Goal: Use online tool/utility: Utilize a website feature to perform a specific function

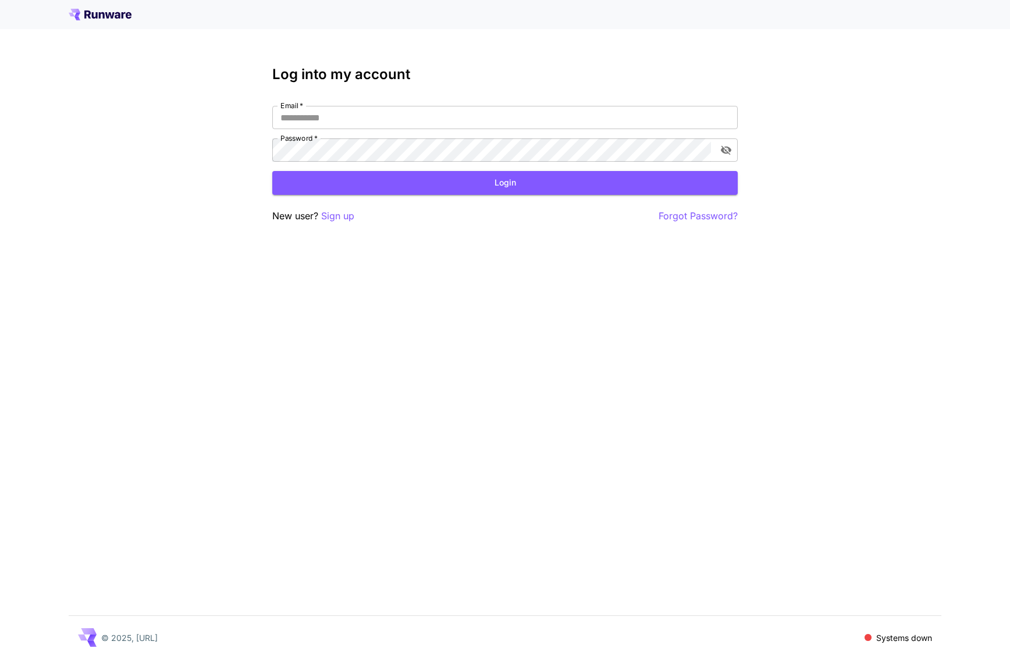
click at [467, 135] on div "Email   * Email   * Password   * Password   *" at bounding box center [505, 134] width 466 height 56
click at [473, 108] on input "Email   *" at bounding box center [505, 117] width 466 height 23
click at [0, 659] on com-1password-button at bounding box center [0, 659] width 0 height 0
type input "**********"
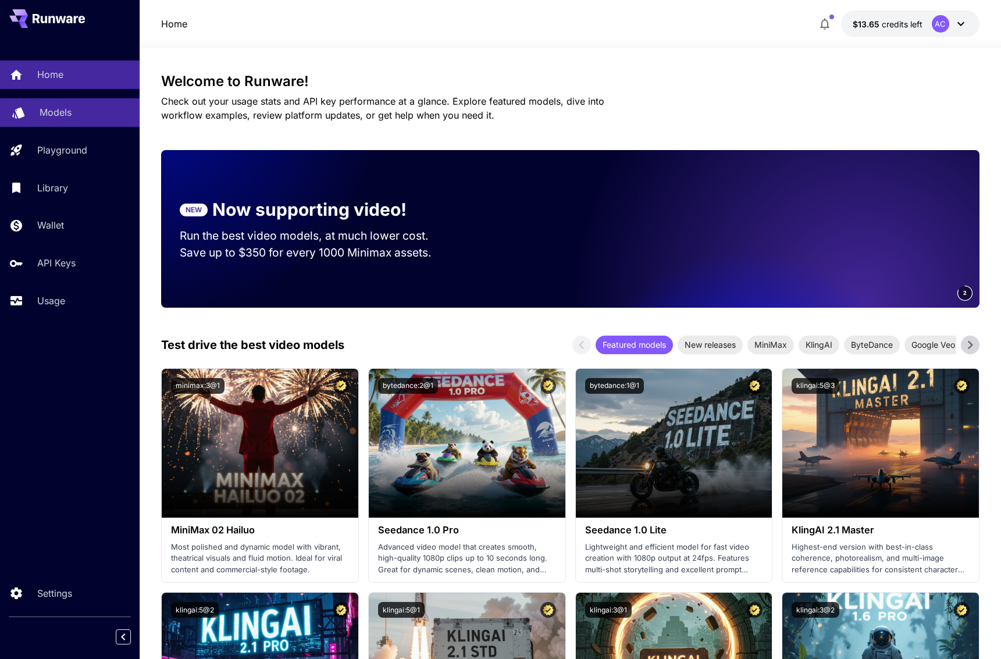
click at [56, 111] on p "Models" at bounding box center [56, 112] width 32 height 14
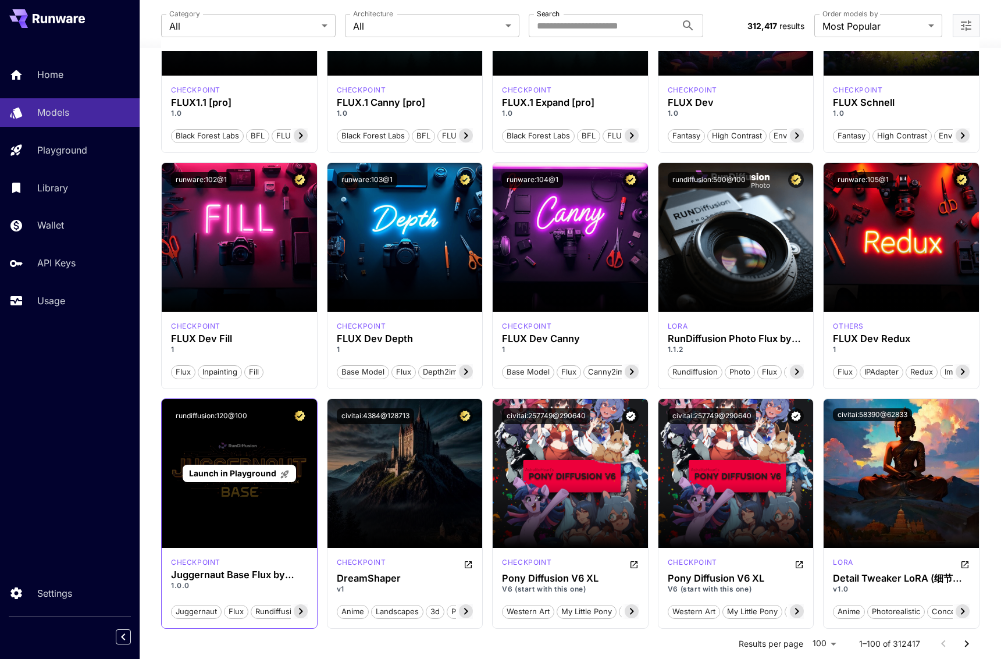
scroll to position [752, 0]
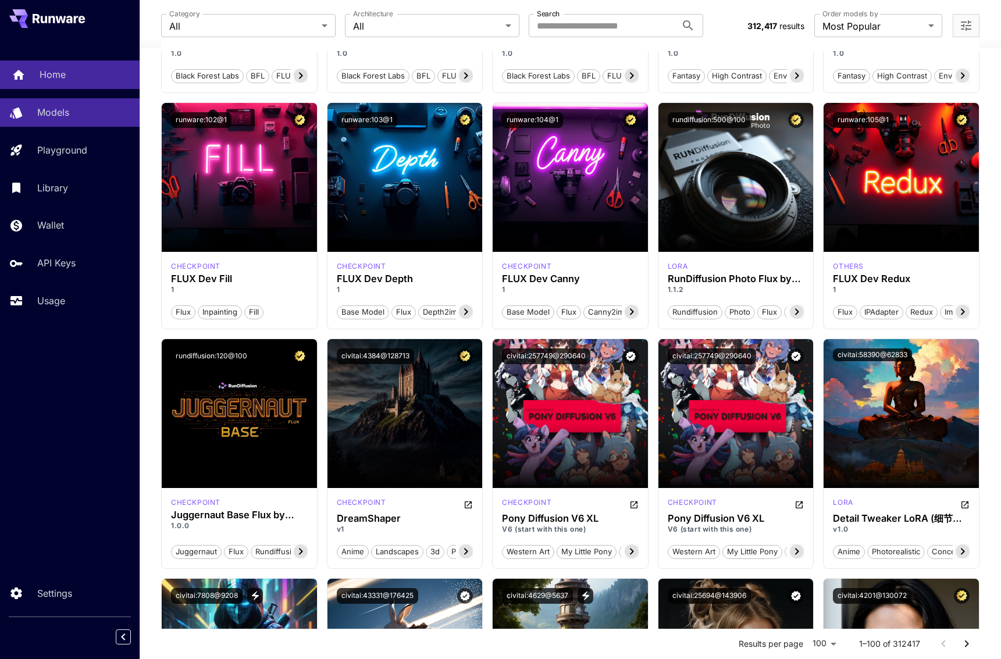
click at [41, 79] on p "Home" at bounding box center [53, 75] width 26 height 14
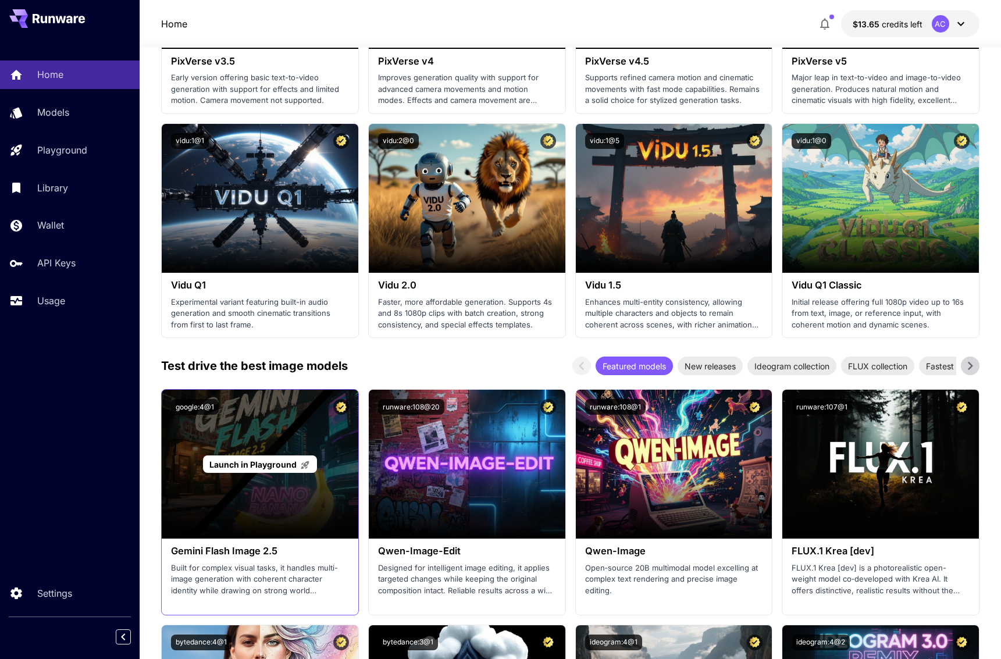
scroll to position [1189, 0]
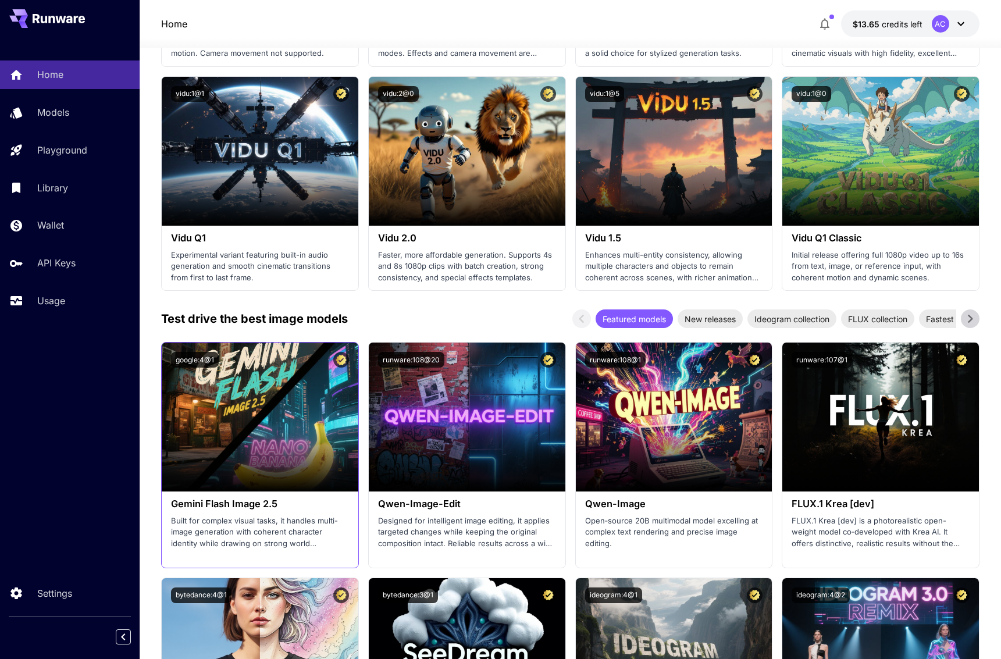
click at [251, 507] on h3 "Gemini Flash Image 2.5" at bounding box center [260, 504] width 178 height 11
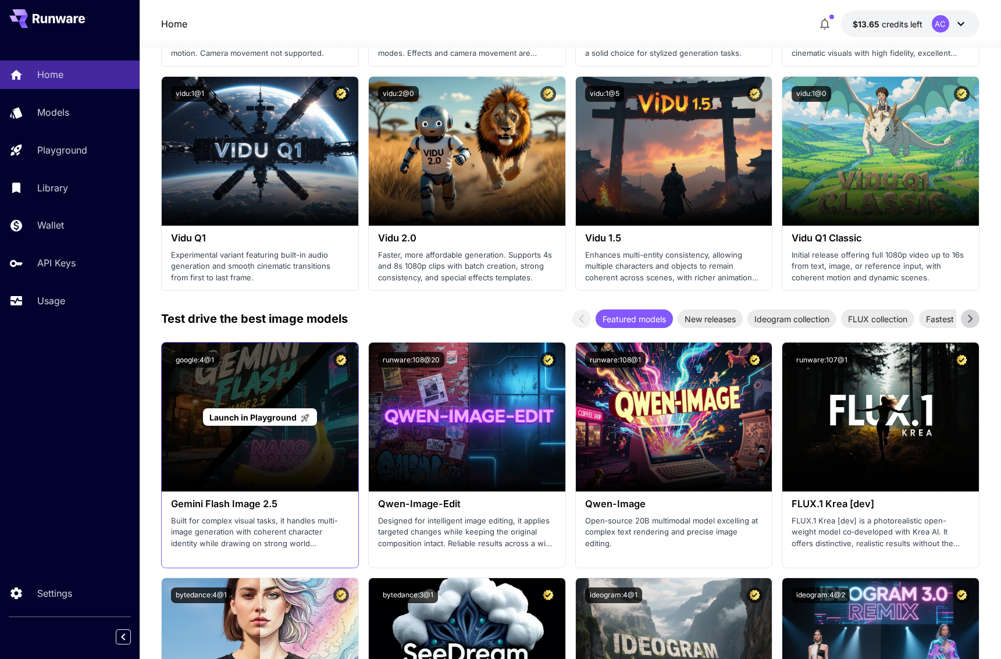
click at [262, 454] on div "Launch in Playground" at bounding box center [260, 417] width 197 height 149
click at [267, 415] on span "Launch in Playground" at bounding box center [252, 418] width 87 height 10
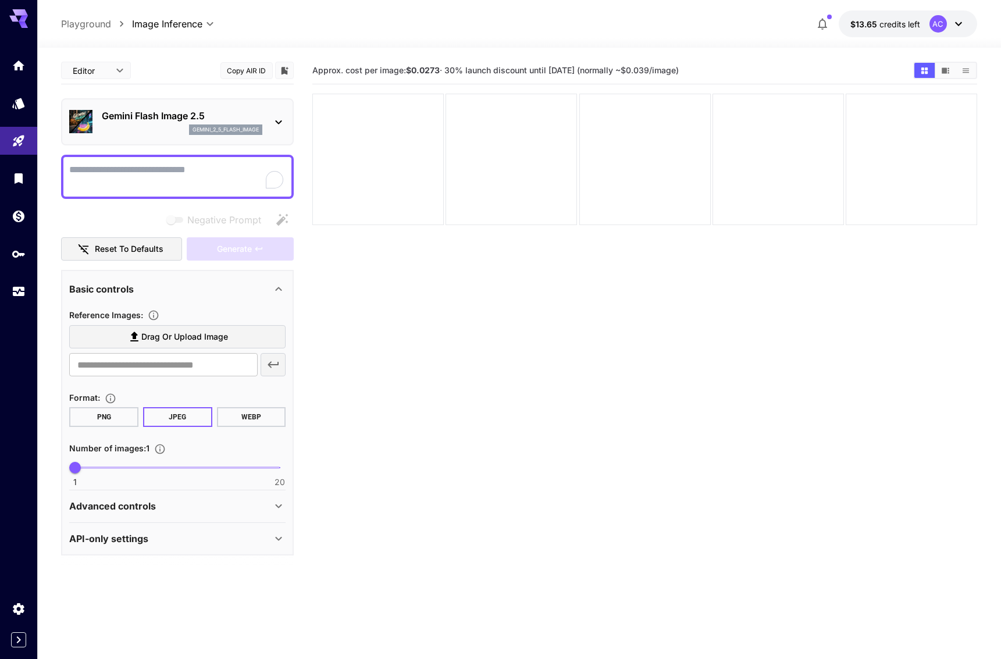
click at [154, 182] on textarea "Negative Prompt" at bounding box center [177, 177] width 216 height 28
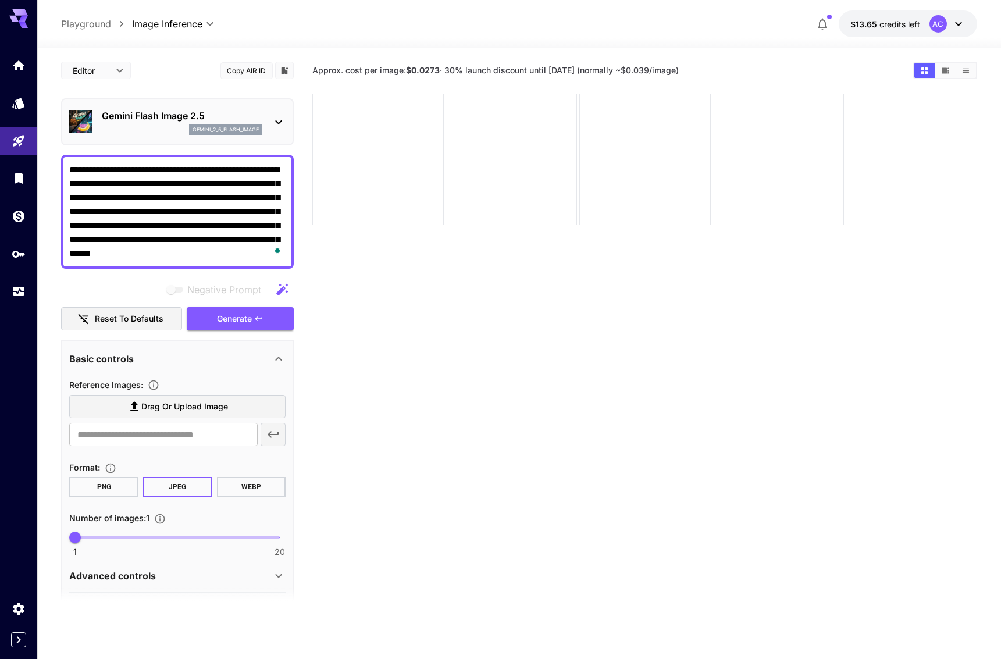
scroll to position [37, 0]
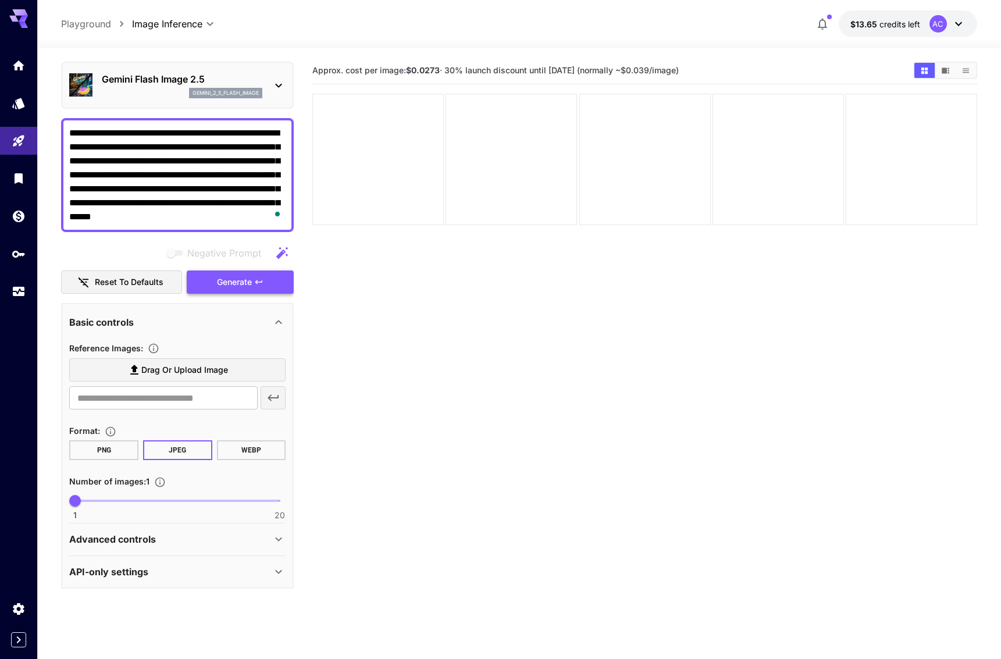
type textarea "**********"
click at [242, 286] on span "Generate" at bounding box center [234, 282] width 35 height 15
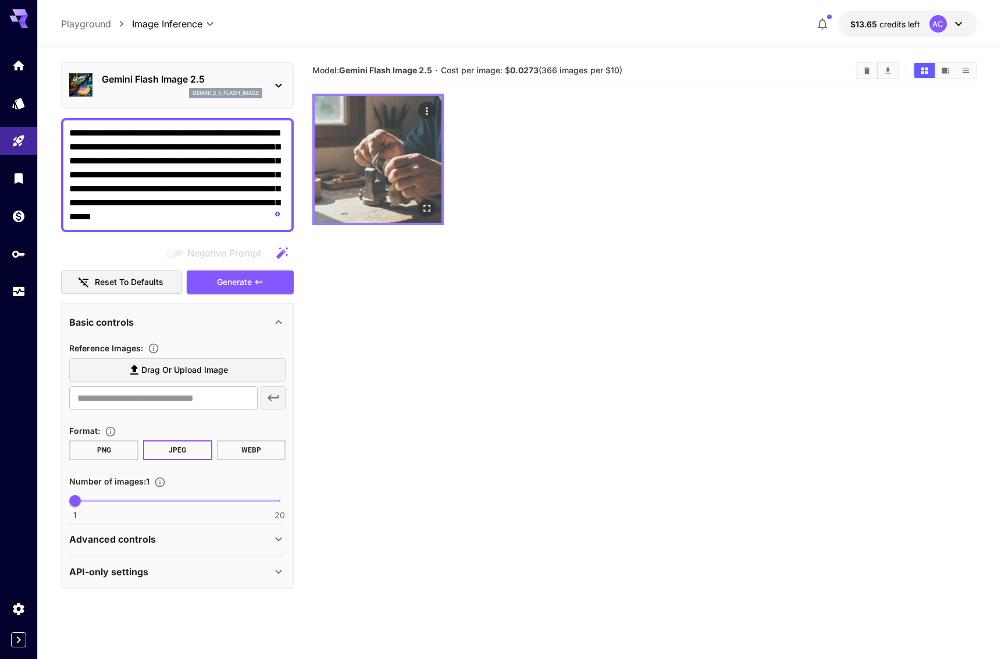
click at [365, 167] on img at bounding box center [378, 159] width 127 height 127
click at [370, 160] on img at bounding box center [378, 159] width 127 height 127
click at [435, 213] on div "Open in fullscreen" at bounding box center [426, 208] width 17 height 17
click at [434, 209] on button "Open in fullscreen" at bounding box center [426, 208] width 17 height 17
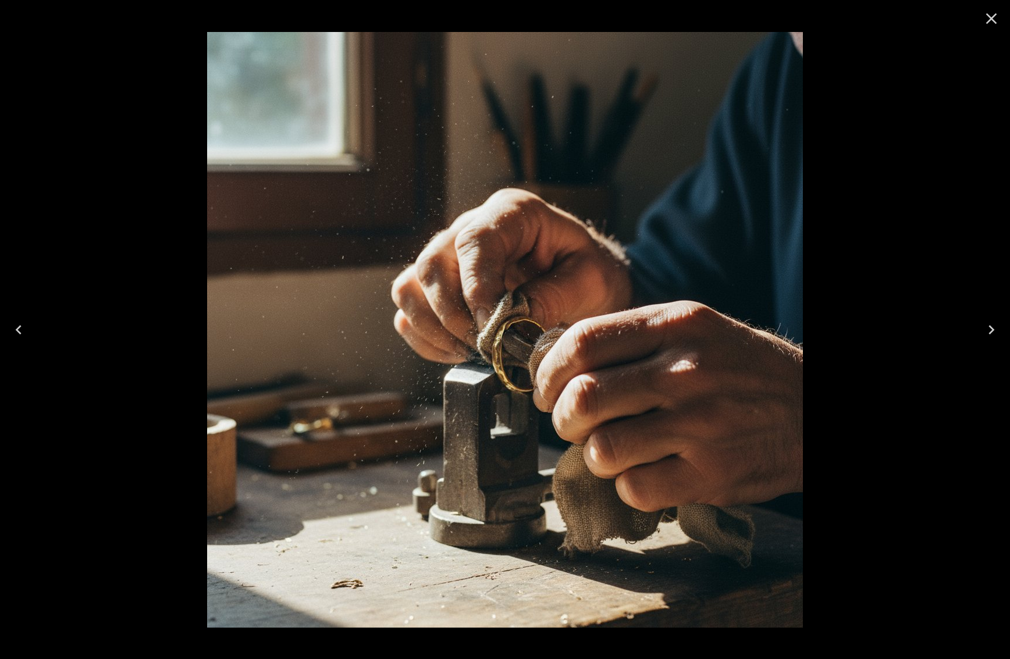
click at [992, 11] on icon "Close" at bounding box center [991, 18] width 19 height 19
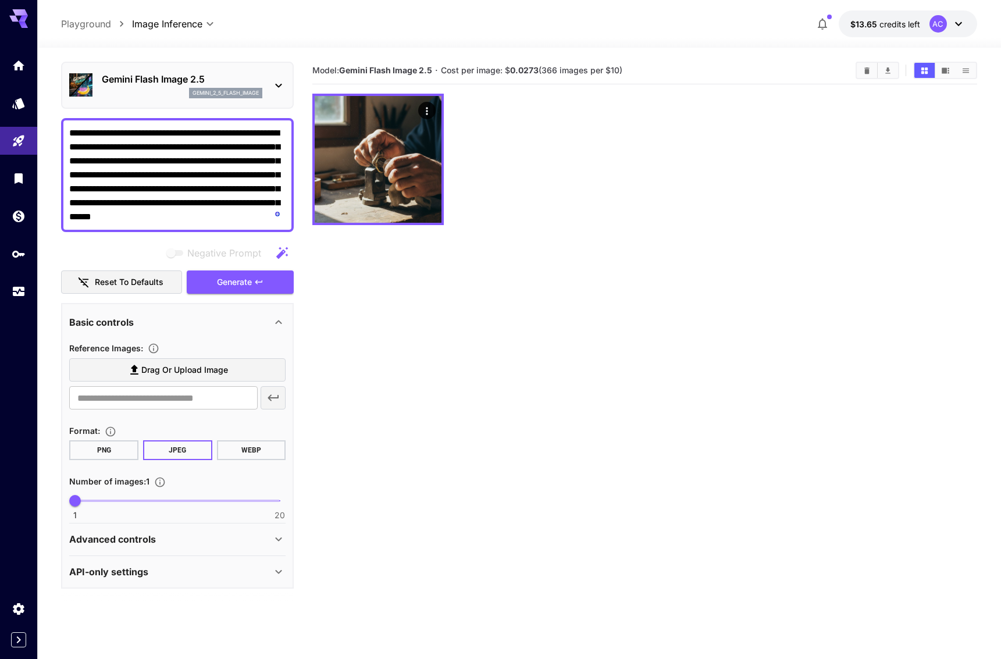
click at [216, 79] on p "Gemini Flash Image 2.5" at bounding box center [182, 79] width 161 height 14
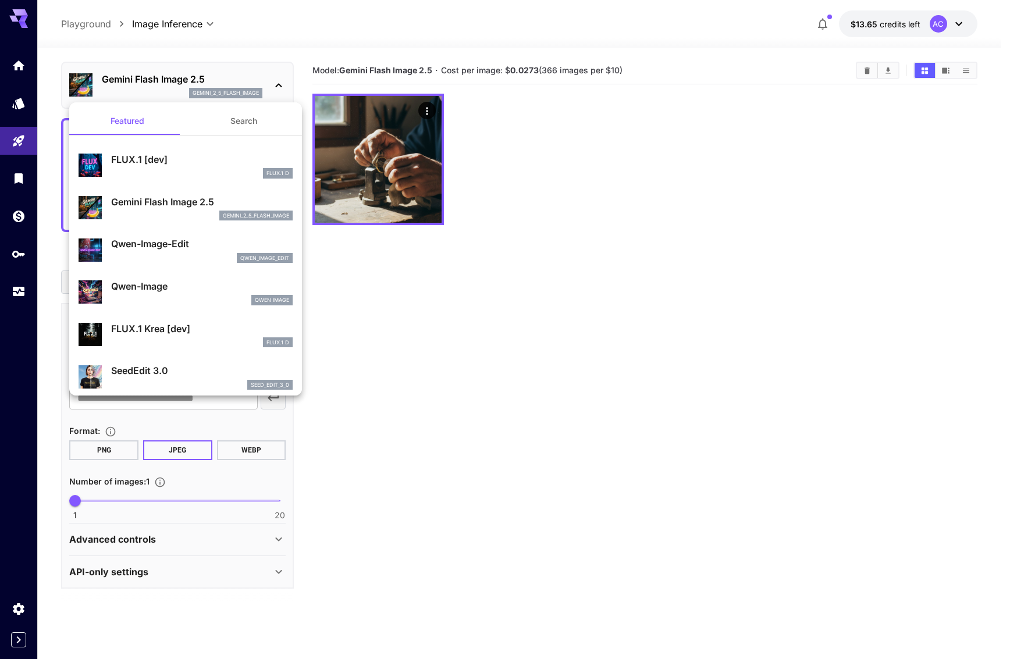
click at [612, 339] on div at bounding box center [505, 329] width 1010 height 659
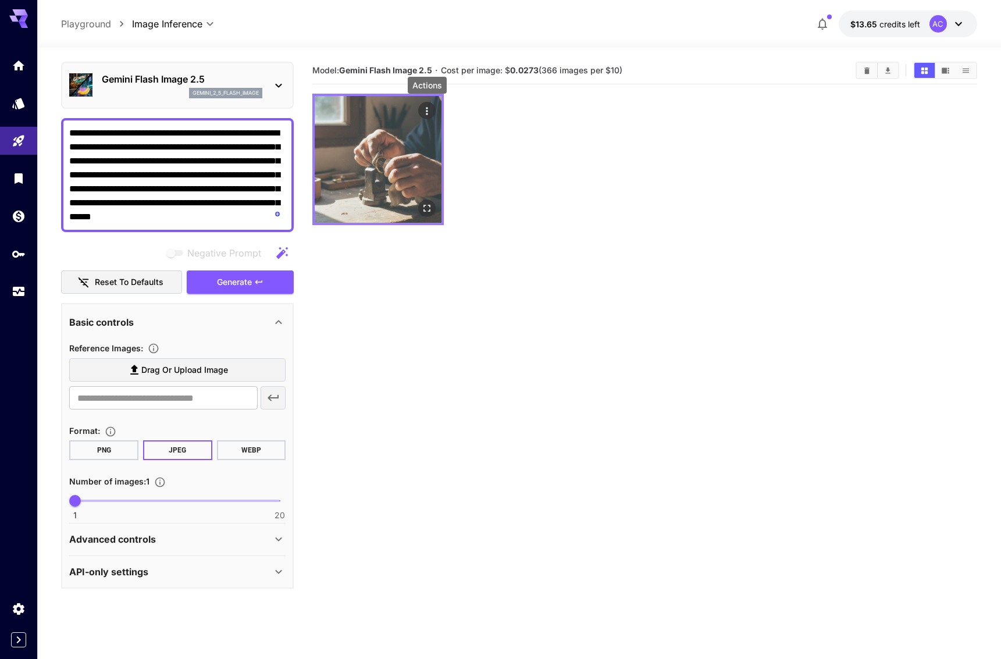
click at [426, 115] on icon "Actions" at bounding box center [427, 111] width 12 height 12
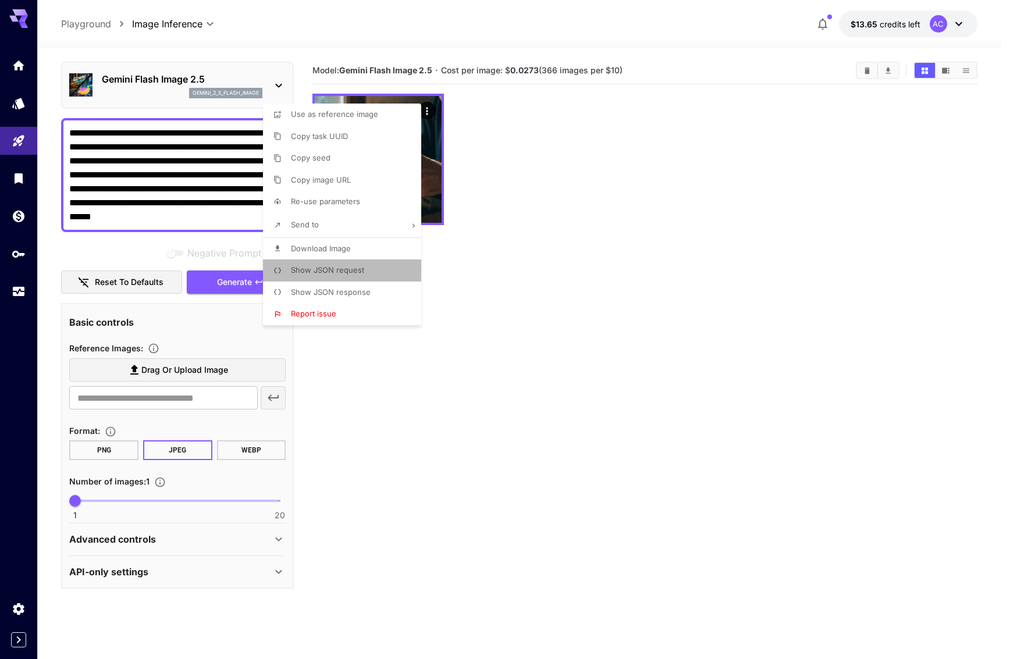
click at [317, 271] on span "Show JSON request" at bounding box center [327, 269] width 73 height 9
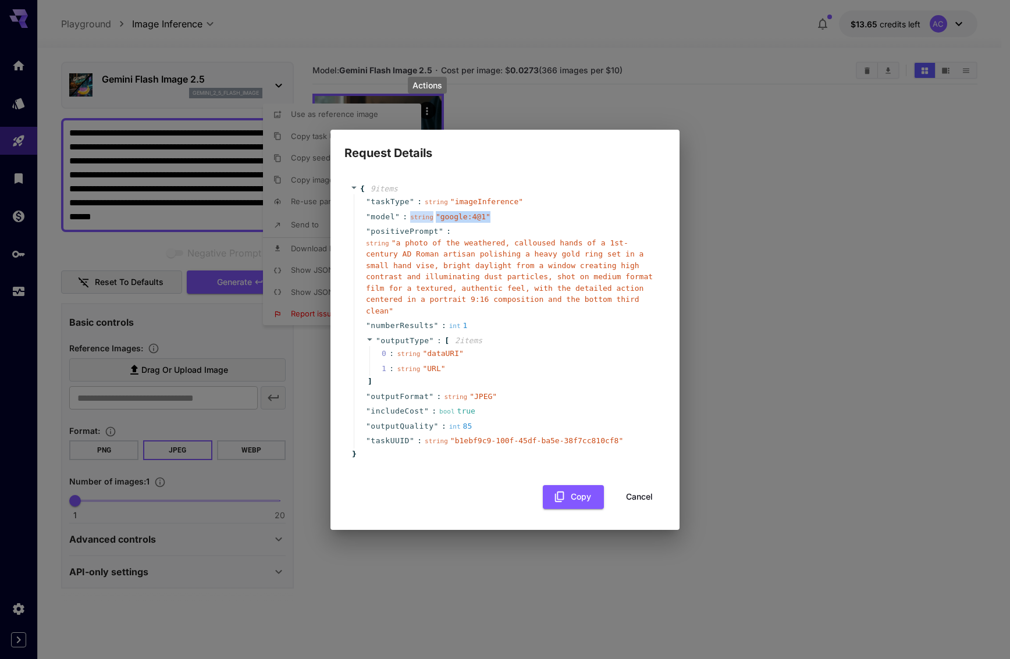
drag, startPoint x: 411, startPoint y: 218, endPoint x: 495, endPoint y: 219, distance: 84.4
click at [495, 219] on div "" model " : string " google:4@1 "" at bounding box center [507, 216] width 306 height 15
copy div "string " google:4@1 ""
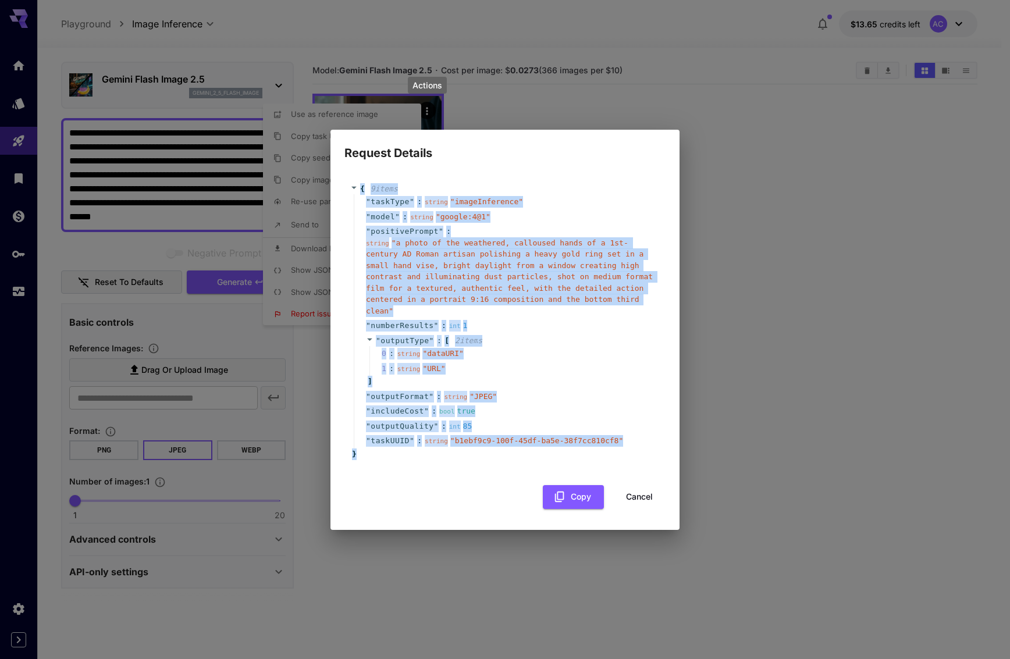
drag, startPoint x: 360, startPoint y: 183, endPoint x: 538, endPoint y: 460, distance: 329.8
click at [578, 511] on div "{ 9 item s " taskType " : string " imageInference " " model " : string " google…" at bounding box center [504, 345] width 321 height 347
copy div "{ 9 item s " taskType " : string " imageInference " " model " : string " google…"
click at [505, 303] on span "" a photo of the weathered, calloused hands of a 1st-century AD Roman artisan p…" at bounding box center [509, 277] width 287 height 77
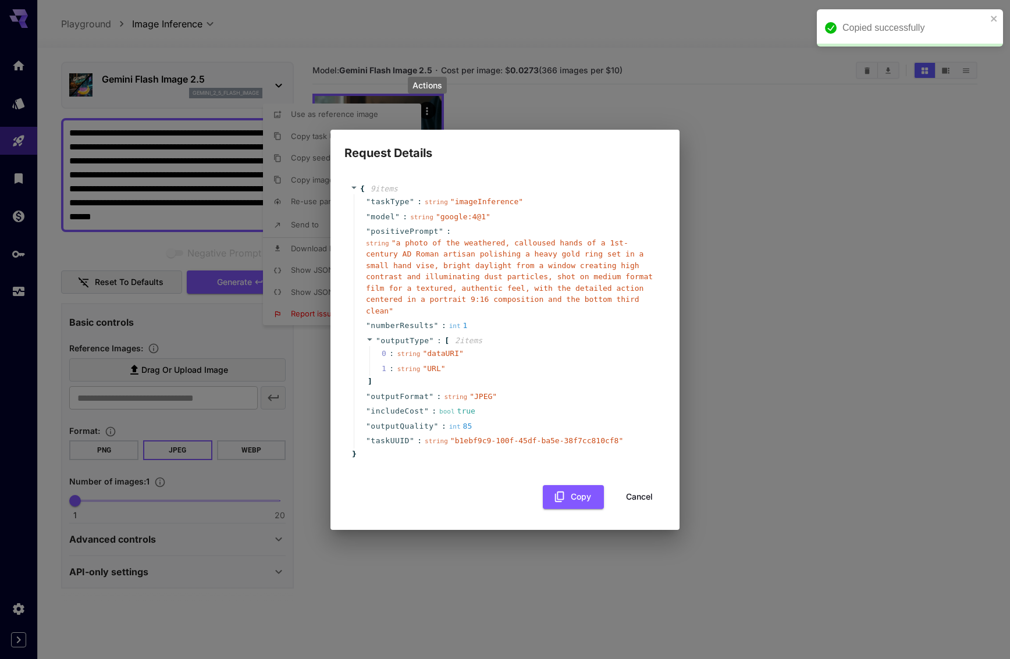
click at [115, 418] on div "Request Details { 9 item s " taskType " : string " imageInference " " model " :…" at bounding box center [505, 329] width 1010 height 659
click at [104, 546] on div "Request Details { 9 item s " taskType " : string " imageInference " " model " :…" at bounding box center [505, 329] width 1010 height 659
drag, startPoint x: 119, startPoint y: 537, endPoint x: 157, endPoint y: 537, distance: 37.8
click at [123, 537] on div "Request Details { 9 item s " taskType " : string " imageInference " " model " :…" at bounding box center [505, 329] width 1010 height 659
click at [648, 491] on button "Cancel" at bounding box center [639, 497] width 52 height 24
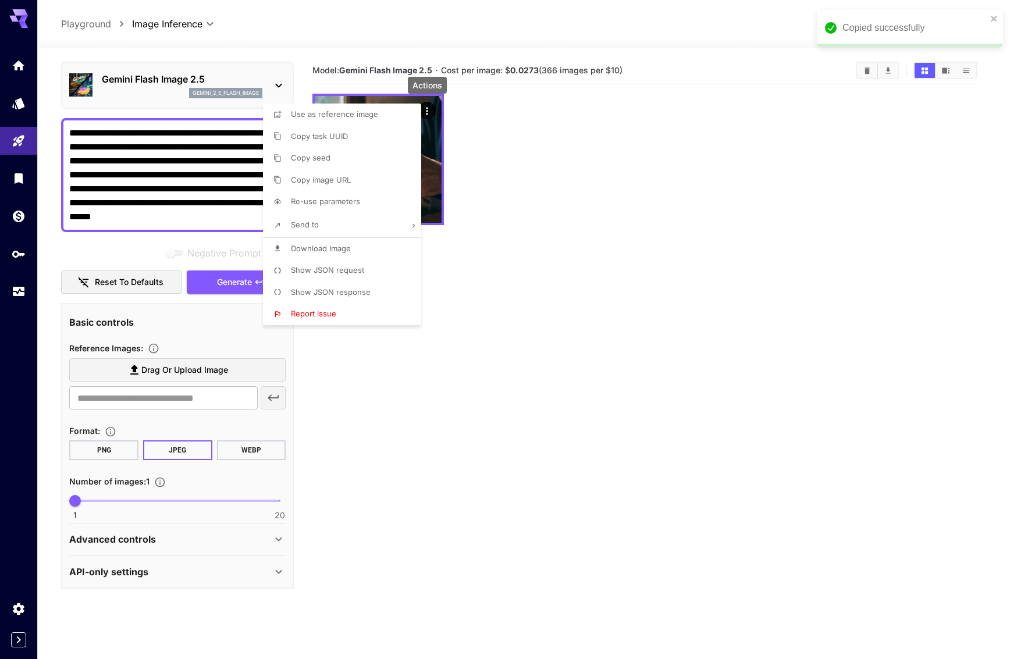
click at [182, 535] on div at bounding box center [505, 329] width 1010 height 659
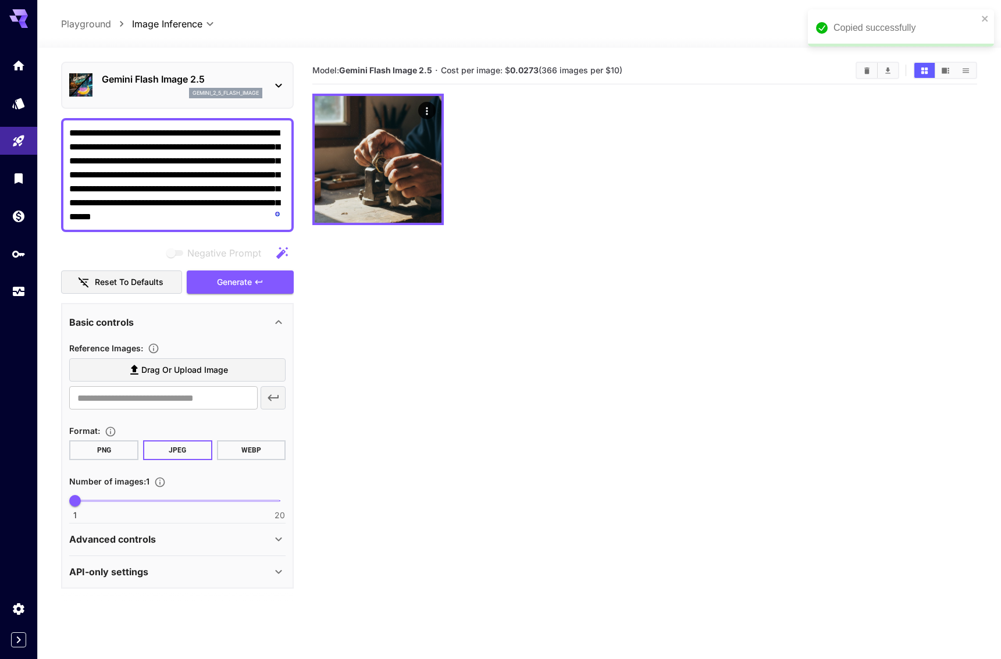
click at [246, 540] on div "Advanced controls" at bounding box center [170, 539] width 203 height 14
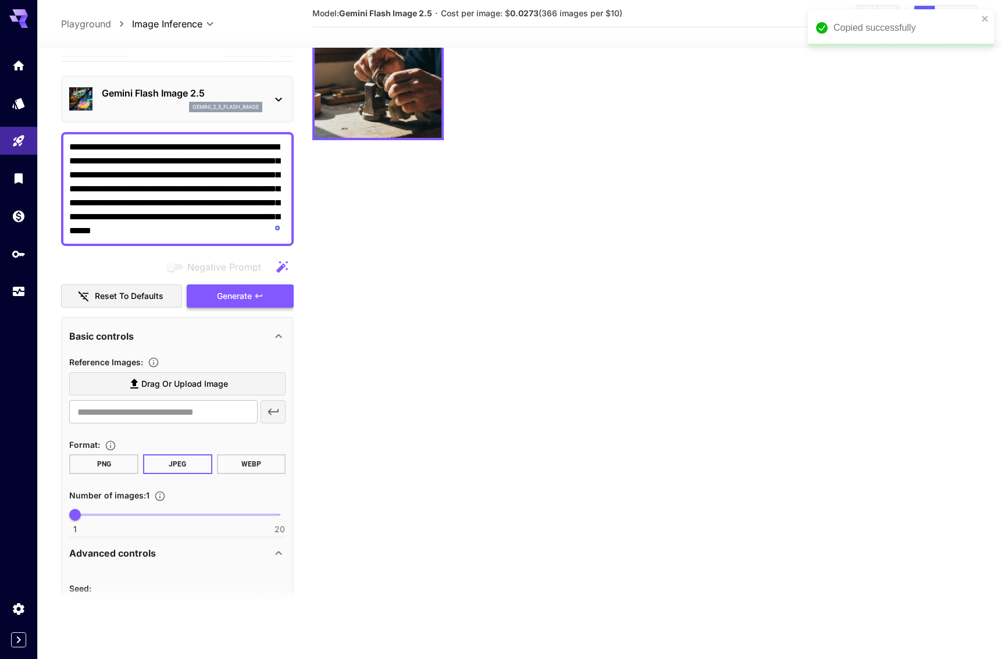
scroll to position [0, 0]
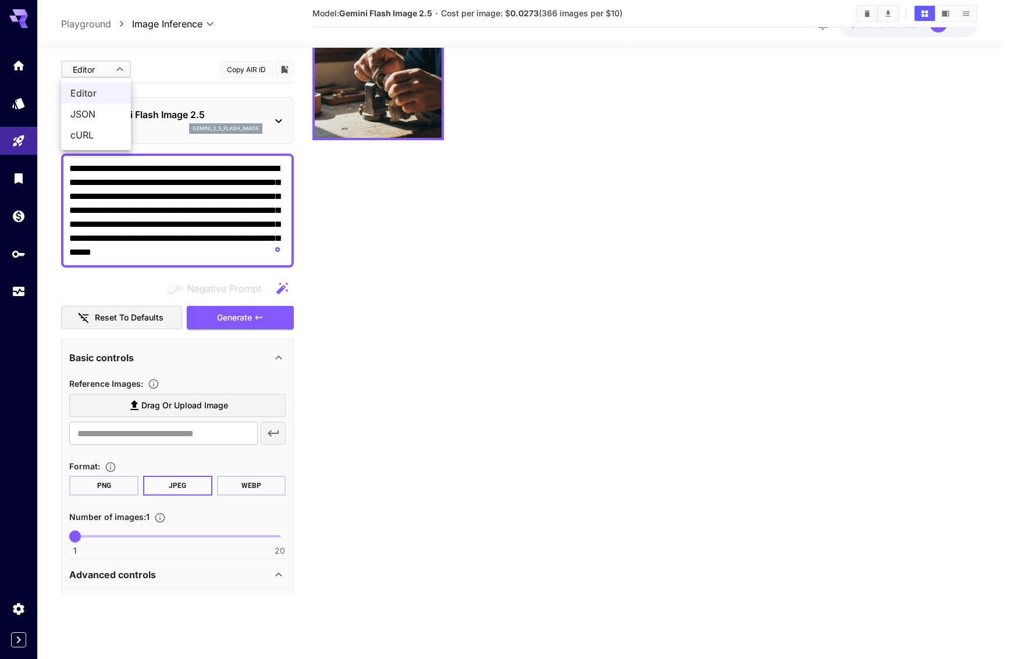
click at [92, 64] on body "**********" at bounding box center [505, 290] width 1010 height 751
drag, startPoint x: 107, startPoint y: 113, endPoint x: 159, endPoint y: 81, distance: 61.2
click at [159, 81] on div "Editor JSON cURL" at bounding box center [505, 329] width 1010 height 659
drag, startPoint x: 676, startPoint y: 222, endPoint x: 608, endPoint y: 362, distance: 155.4
click at [638, 412] on div at bounding box center [505, 329] width 1010 height 659
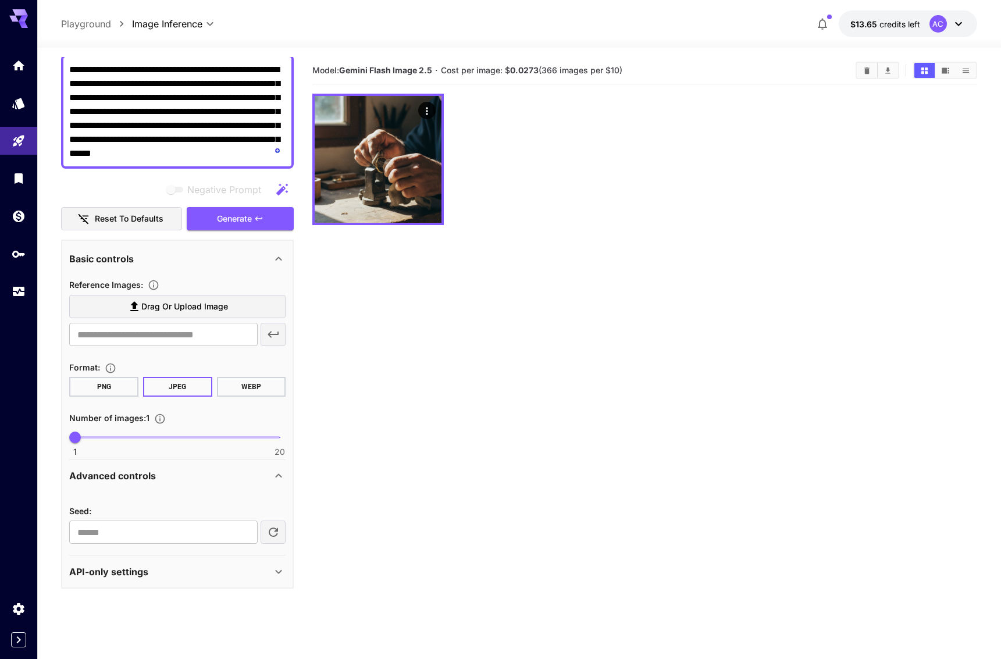
scroll to position [76, 0]
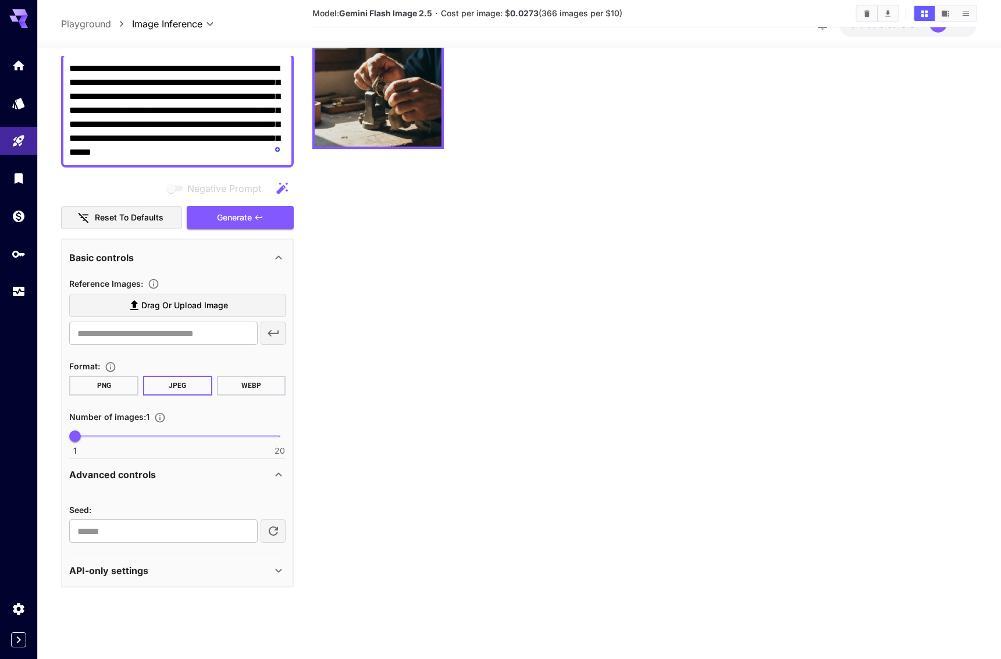
click at [112, 578] on div "API-only settings" at bounding box center [177, 571] width 216 height 28
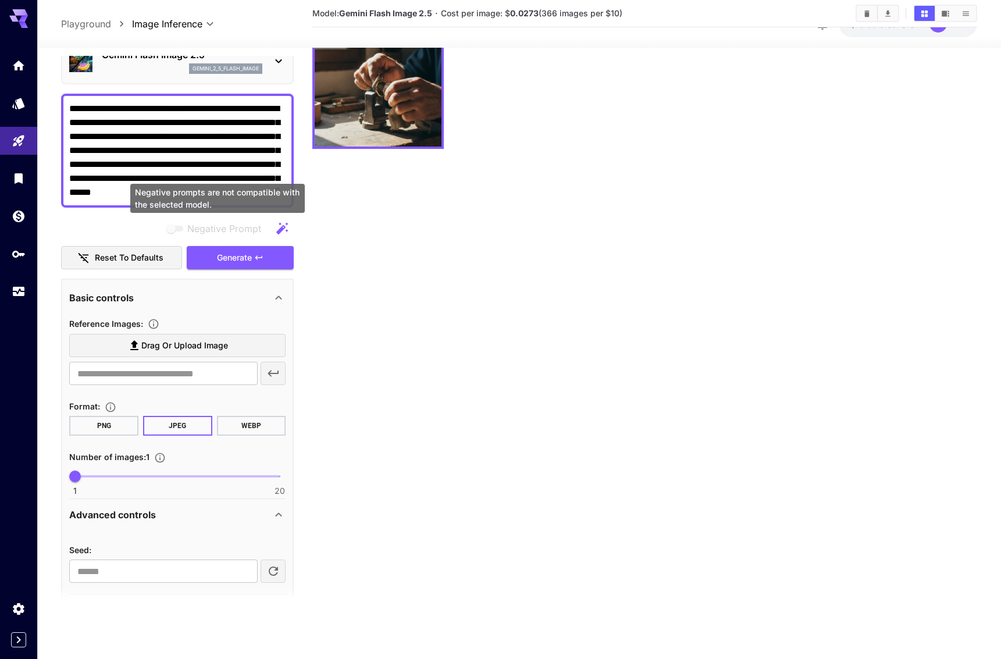
scroll to position [0, 0]
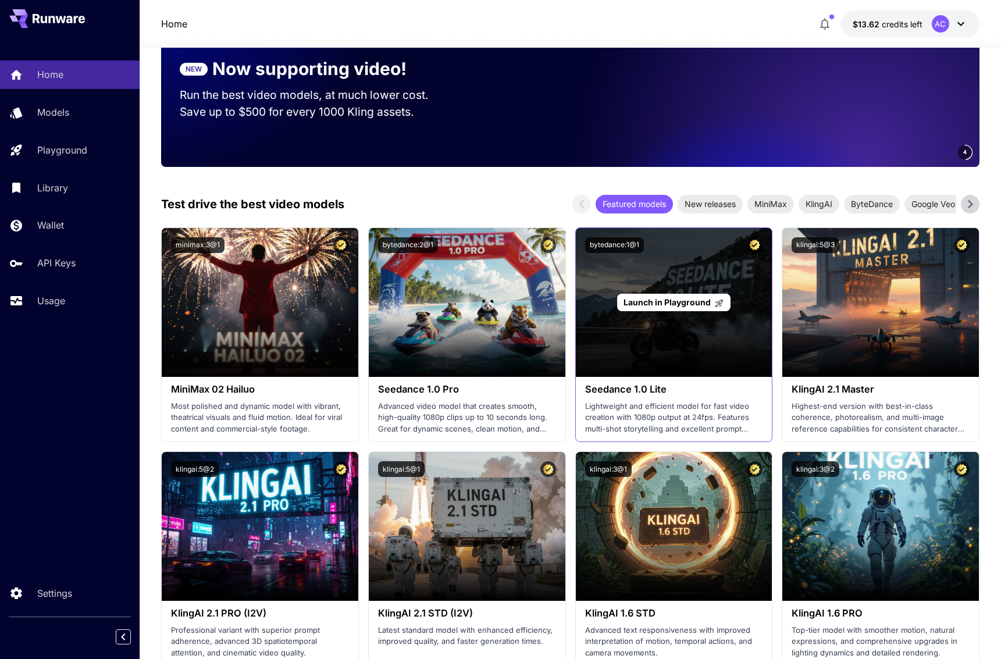
scroll to position [279, 0]
